Goal: Information Seeking & Learning: Learn about a topic

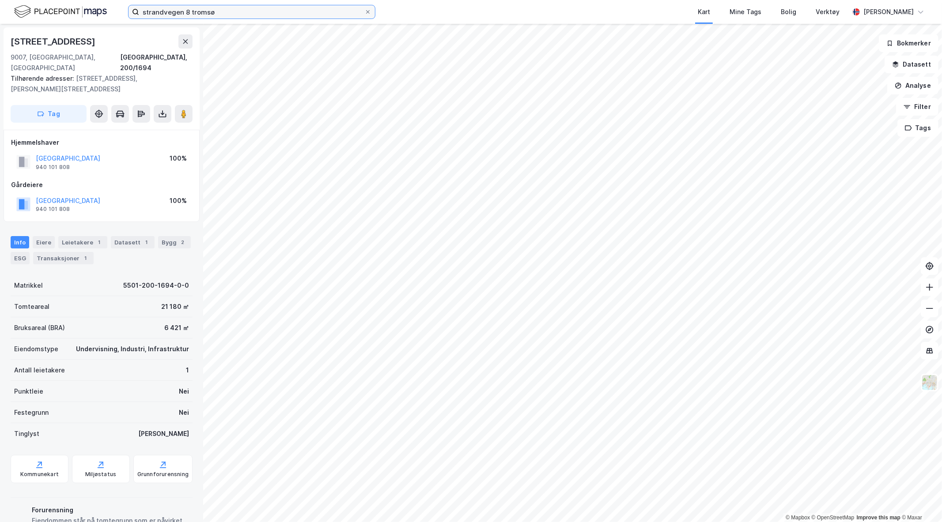
click at [211, 8] on input "strandvegen 8 tromsø" at bounding box center [251, 11] width 225 height 13
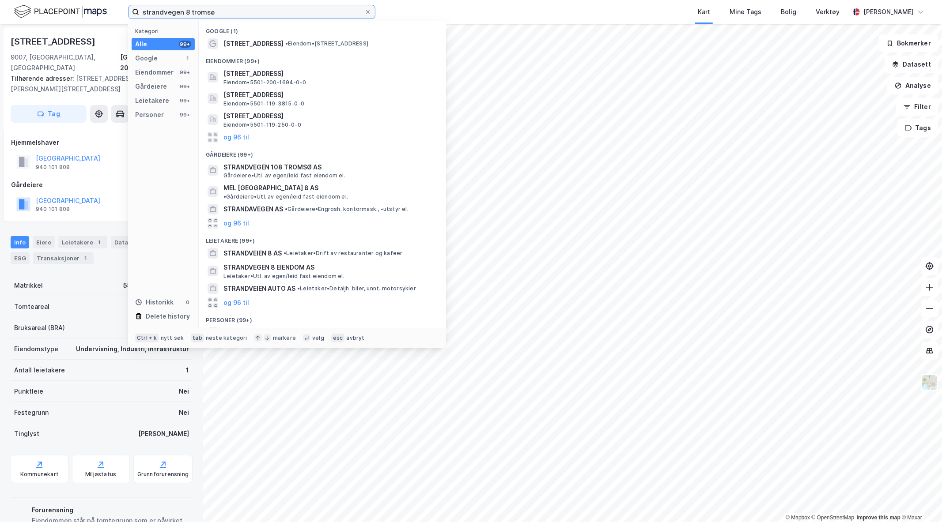
drag, startPoint x: 215, startPoint y: 10, endPoint x: 8, endPoint y: -4, distance: 207.9
click at [8, 0] on html "strandvegen 8 tromsø Kategori Alle 99+ Google 1 Eiendommer 99+ Gårdeiere 99+ Le…" at bounding box center [471, 261] width 942 height 522
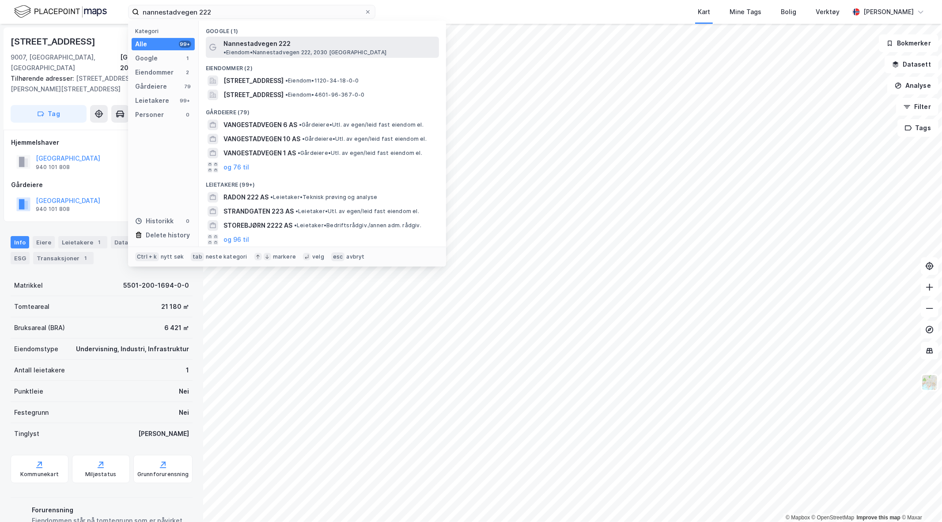
click at [376, 49] on span "• Eiendom • [STREET_ADDRESS], 2030 [GEOGRAPHIC_DATA]" at bounding box center [304, 52] width 163 height 7
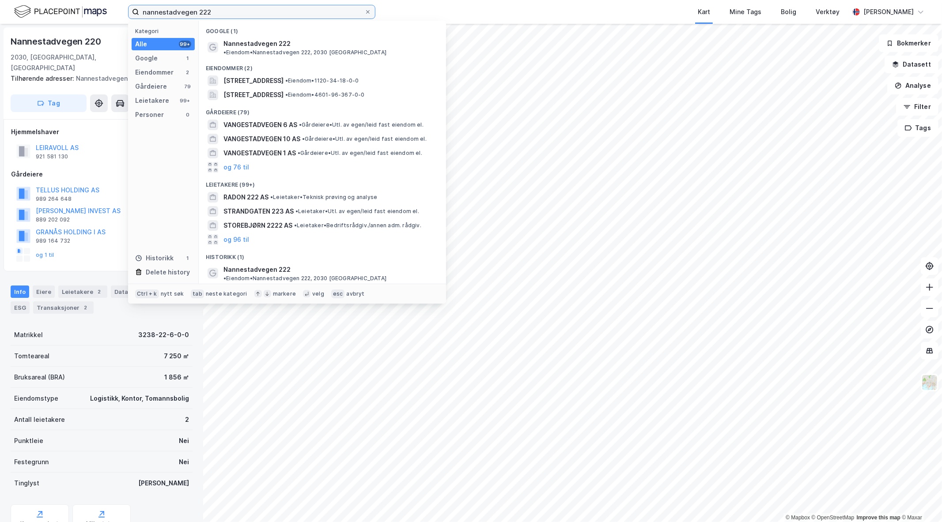
click at [257, 10] on input "nannestadvegen 222" at bounding box center [251, 11] width 225 height 13
type input "n"
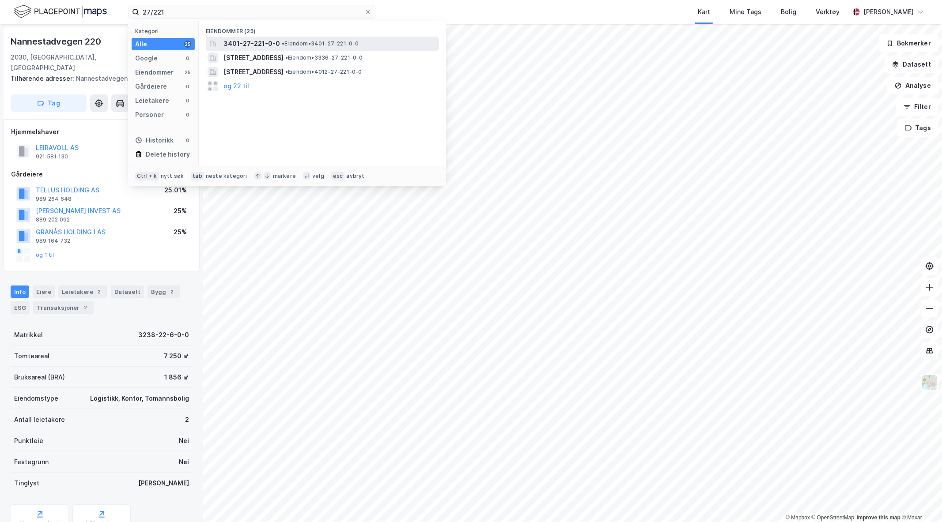
click at [366, 38] on div "3401-27-221-0-0 • Eiendom • 3401-27-221-0-0" at bounding box center [330, 43] width 214 height 11
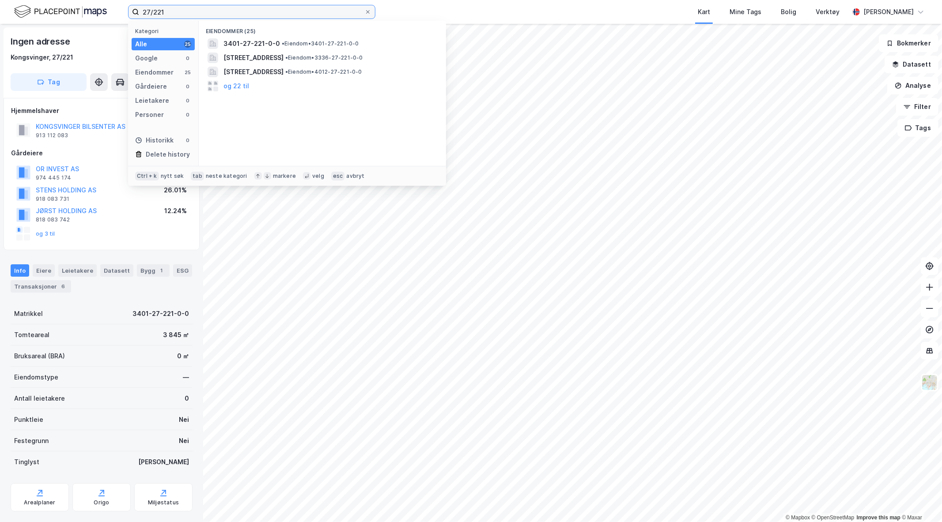
click at [173, 7] on input "27/221" at bounding box center [251, 11] width 225 height 13
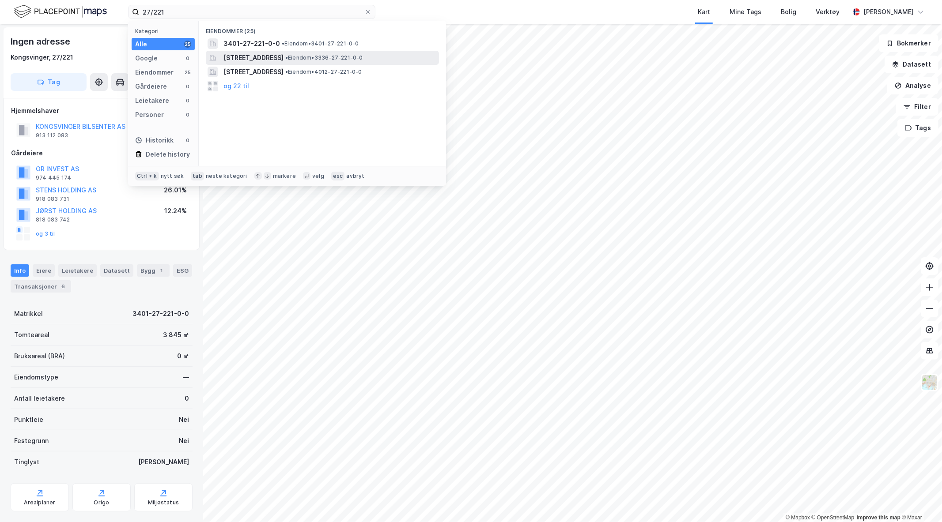
click at [429, 58] on div "[STREET_ADDRESS] • Eiendom • 3336-27-221-0-0" at bounding box center [330, 58] width 214 height 11
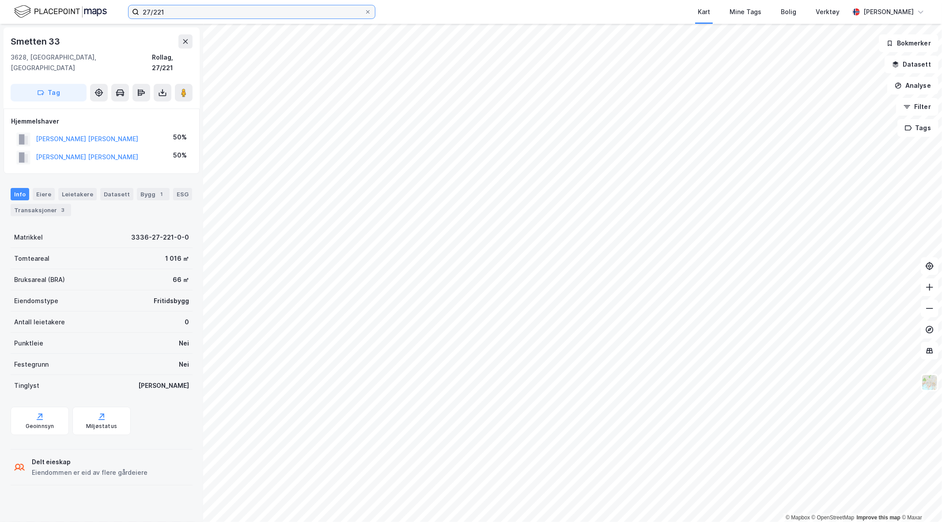
click at [173, 15] on input "27/221" at bounding box center [251, 11] width 225 height 13
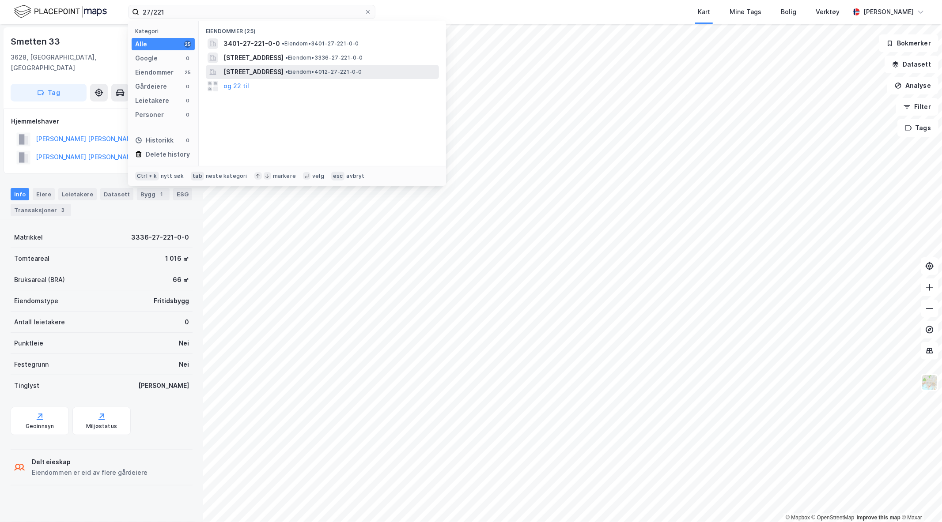
click at [288, 71] on span "•" at bounding box center [286, 71] width 3 height 7
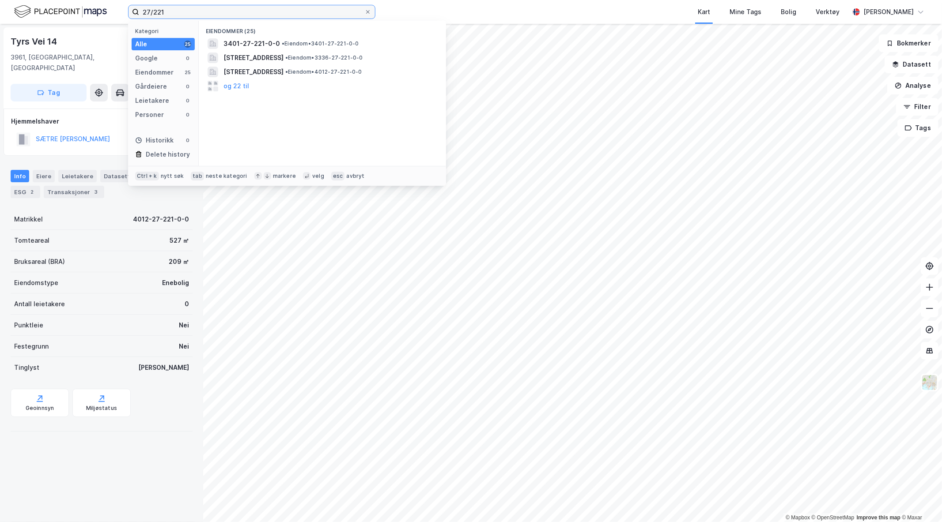
drag, startPoint x: 185, startPoint y: 11, endPoint x: 66, endPoint y: 4, distance: 119.4
click at [66, 4] on div "27/221 Kategori Alle 25 Google 0 Eiendommer 25 Gårdeiere 0 Leietakere 0 Persone…" at bounding box center [471, 12] width 942 height 24
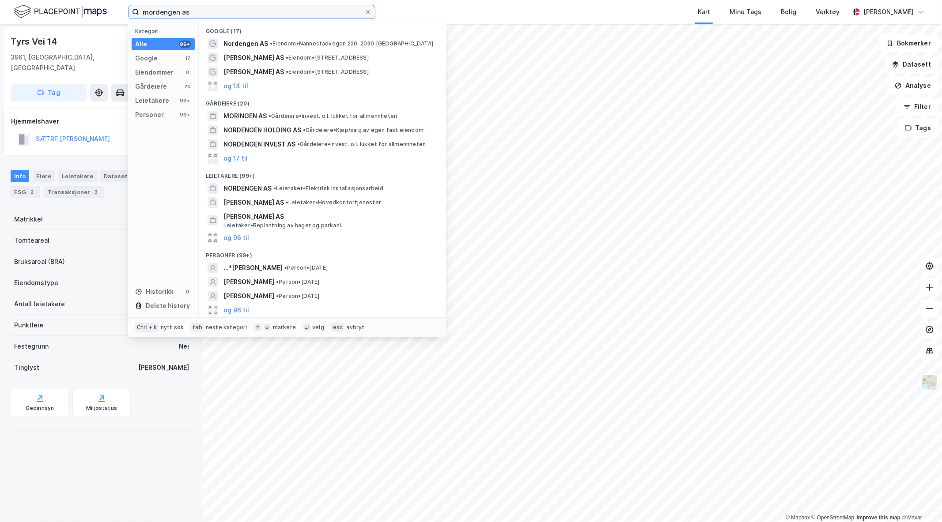
drag, startPoint x: 149, startPoint y: 12, endPoint x: 103, endPoint y: 12, distance: 45.5
click at [103, 12] on div "mordengen as Kategori Alle 99+ Google 17 Eiendommer 0 Gårdeiere 20 Leietakere 9…" at bounding box center [471, 12] width 942 height 24
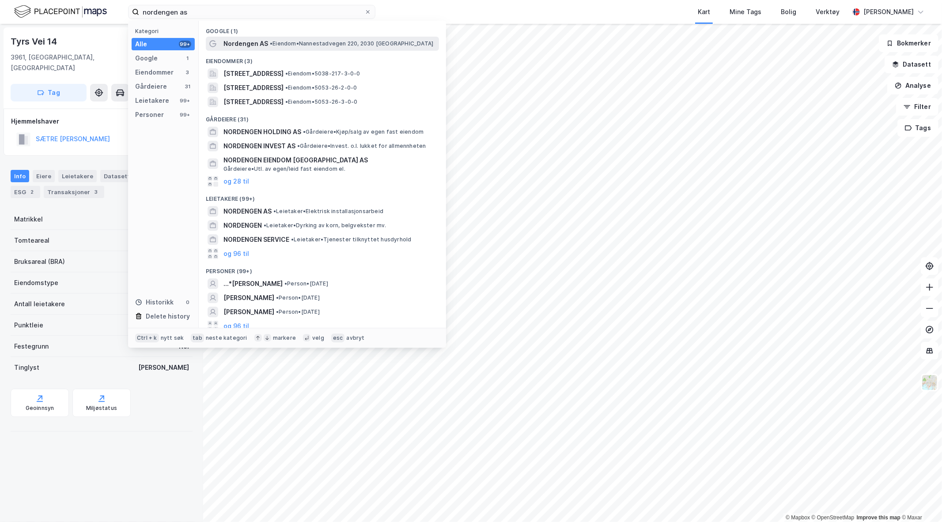
click at [285, 39] on div "Nordengen AS • Eiendom • [GEOGRAPHIC_DATA] 220, 2030 [GEOGRAPHIC_DATA]" at bounding box center [330, 43] width 214 height 11
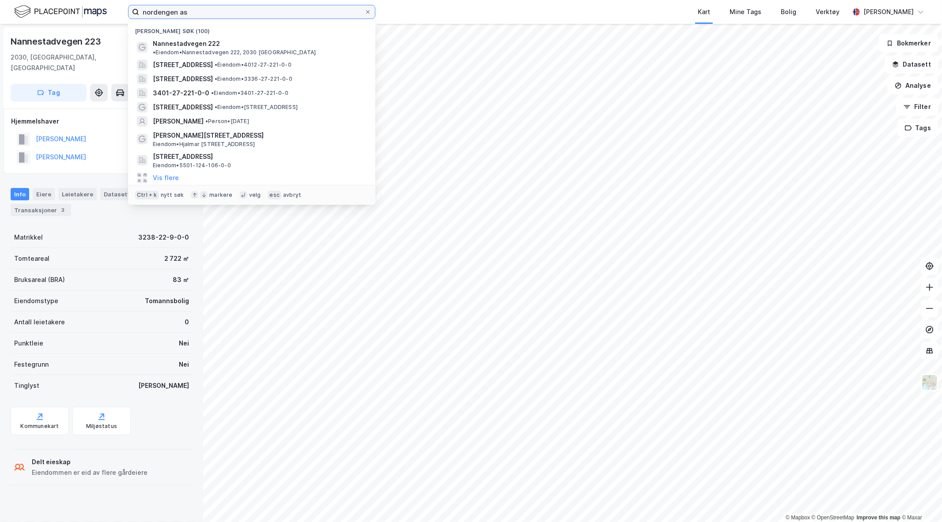
drag, startPoint x: 220, startPoint y: 13, endPoint x: 94, endPoint y: 6, distance: 125.6
click at [94, 6] on div "nordengen as Nylige søk (100) Nannestadvegen 222 • Eiendom • [STREET_ADDRESS], …" at bounding box center [471, 12] width 942 height 24
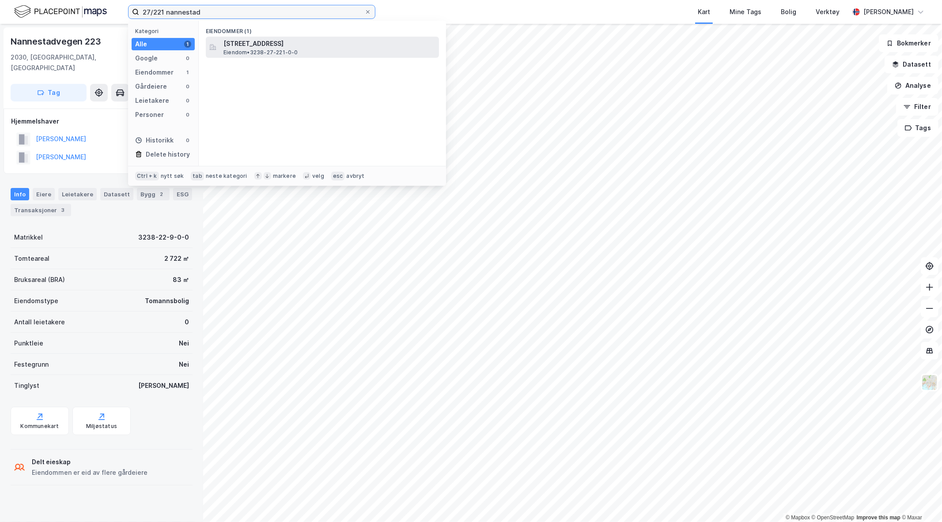
type input "27/221 nannestad"
click at [325, 50] on div "[STREET_ADDRESS] Eiendom • 3238-27-221-0-0" at bounding box center [330, 47] width 214 height 18
